Goal: Browse casually

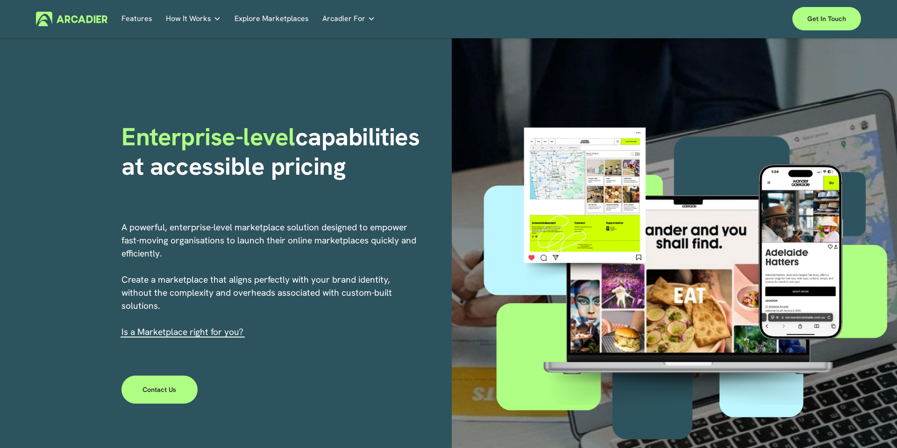
click at [582, 142] on div at bounding box center [689, 277] width 418 height 348
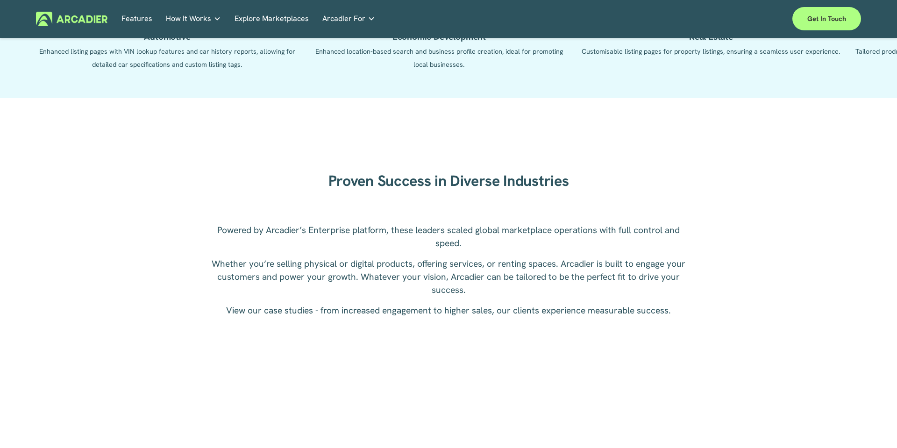
scroll to position [1329, 0]
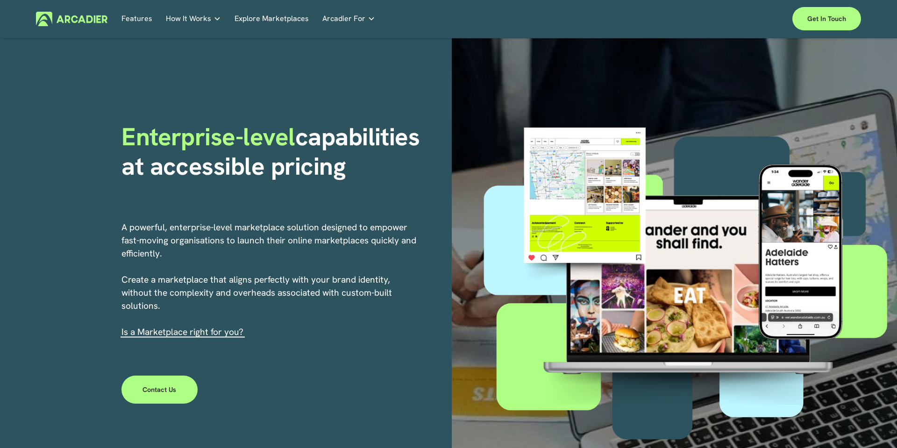
drag, startPoint x: 296, startPoint y: 215, endPoint x: 391, endPoint y: 217, distance: 94.9
click at [306, 214] on div "Enterprise-level capabilities at accessible pricing A powerful, enterprise-leve…" at bounding box center [448, 277] width 897 height 478
drag, startPoint x: 429, startPoint y: 200, endPoint x: 451, endPoint y: 204, distance: 22.8
click at [430, 200] on div "Enterprise-level capabilities at accessible pricing" at bounding box center [284, 164] width 324 height 85
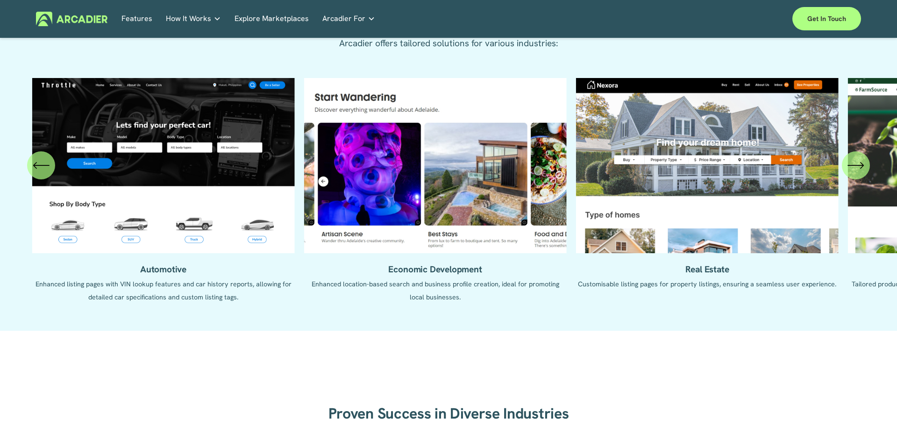
scroll to position [1067, 0]
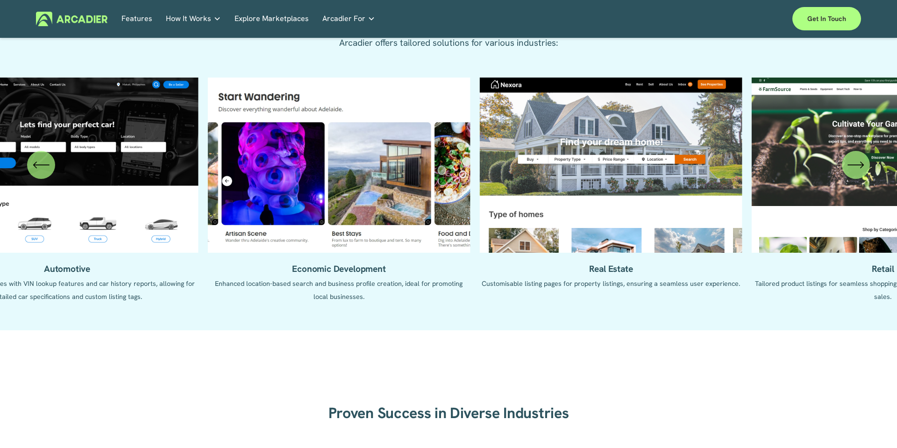
drag, startPoint x: 595, startPoint y: 202, endPoint x: 370, endPoint y: 213, distance: 224.6
click at [377, 213] on ul "Automotive Enhanced listing pages with VIN lookup features and car history repo…" at bounding box center [448, 197] width 825 height 239
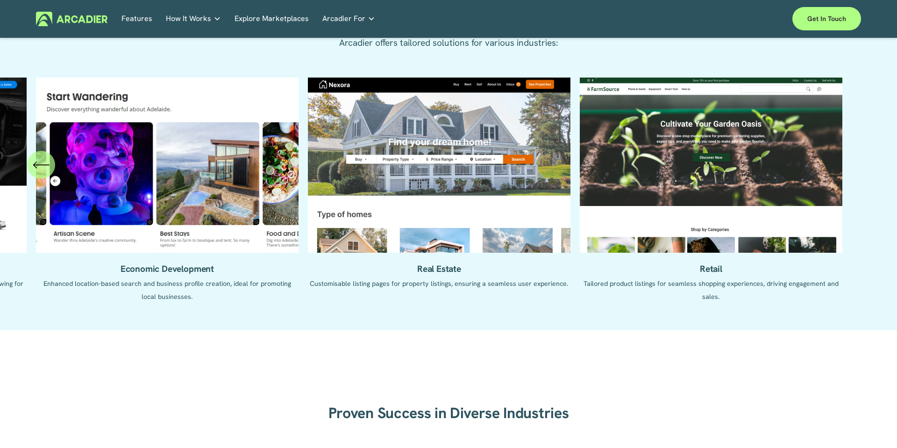
drag, startPoint x: 609, startPoint y: 195, endPoint x: 567, endPoint y: 195, distance: 41.6
click at [587, 195] on ul "Automotive Enhanced listing pages with VIN lookup features and car history repo…" at bounding box center [448, 197] width 825 height 239
click at [429, 171] on ul "Automotive Enhanced listing pages with VIN lookup features and car history repo…" at bounding box center [448, 197] width 825 height 239
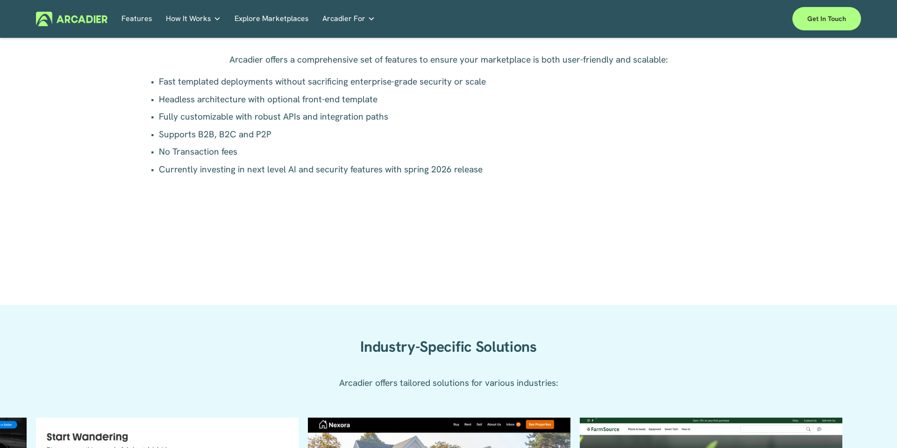
scroll to position [689, 0]
